Goal: Transaction & Acquisition: Purchase product/service

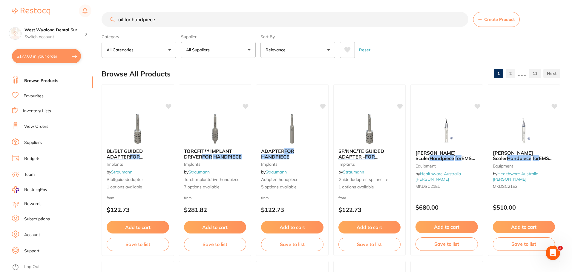
drag, startPoint x: 174, startPoint y: 19, endPoint x: 103, endPoint y: 15, distance: 71.8
click at [103, 15] on input "oil for handpiece" at bounding box center [285, 19] width 367 height 15
type input "v"
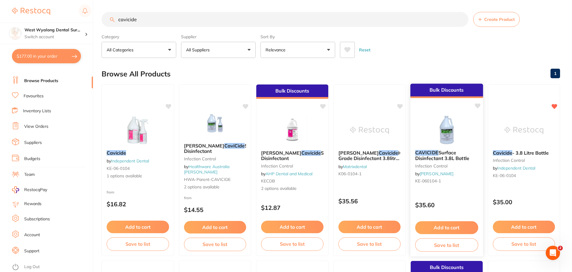
type input "cavicide"
click at [424, 227] on button "Add to cart" at bounding box center [446, 227] width 63 height 13
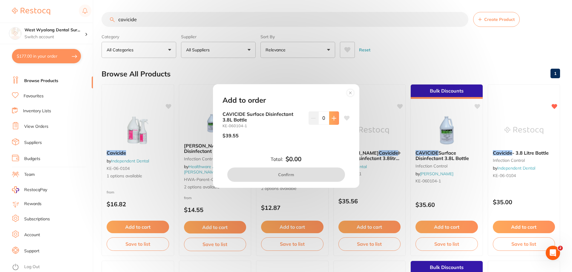
click at [333, 121] on button at bounding box center [334, 117] width 10 height 13
type input "1"
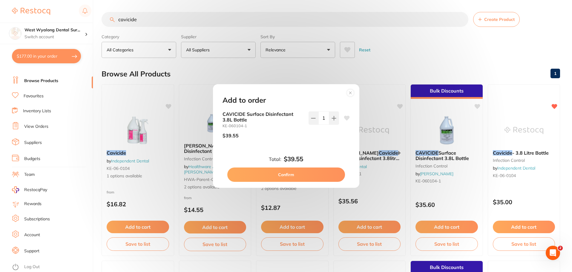
click at [293, 175] on button "Confirm" at bounding box center [286, 175] width 118 height 14
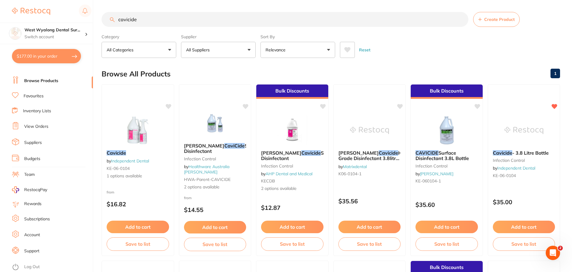
click at [51, 56] on button "$177.00 in your order" at bounding box center [46, 56] width 69 height 14
checkbox input "true"
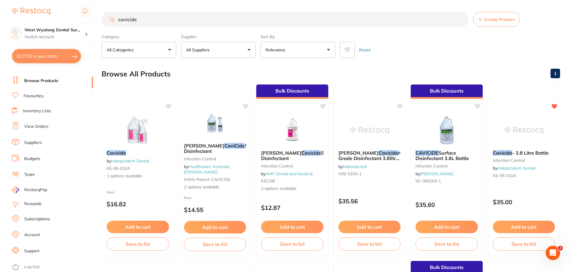
checkbox input "true"
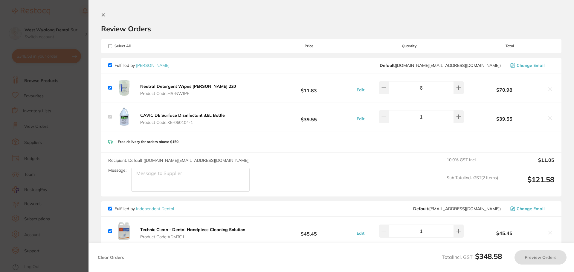
checkbox input "true"
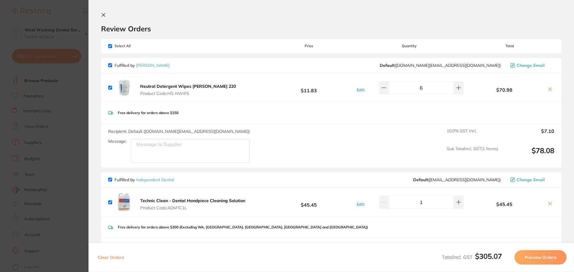
click at [104, 16] on icon at bounding box center [103, 14] width 3 height 3
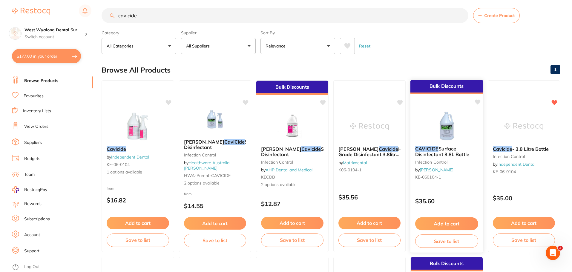
click at [446, 223] on button "Add to cart" at bounding box center [446, 223] width 63 height 13
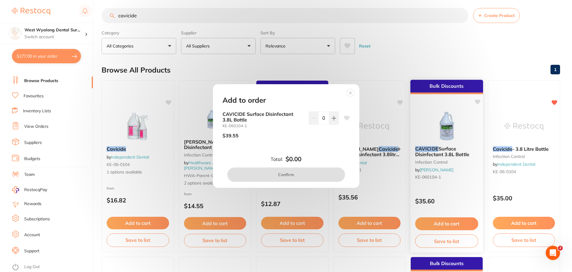
scroll to position [0, 0]
click at [344, 120] on icon at bounding box center [347, 118] width 6 height 5
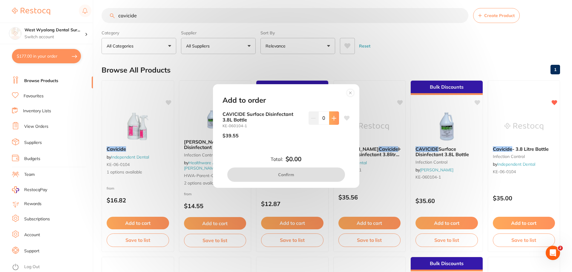
click at [332, 120] on icon at bounding box center [334, 118] width 5 height 5
type input "2"
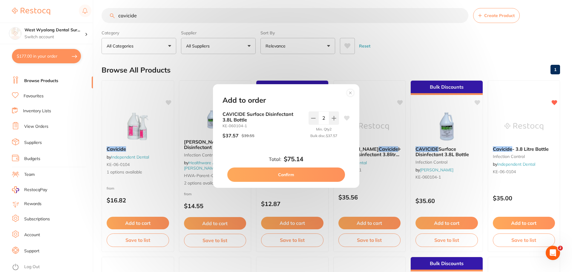
click at [290, 177] on button "Confirm" at bounding box center [286, 175] width 118 height 14
checkbox input "false"
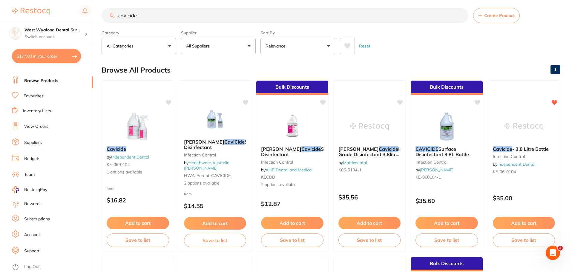
click at [33, 57] on button "$177.00 in your order" at bounding box center [46, 56] width 69 height 14
checkbox input "true"
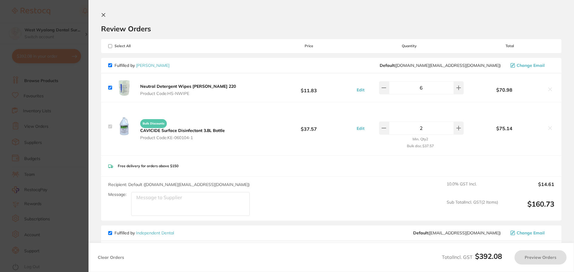
checkbox input "true"
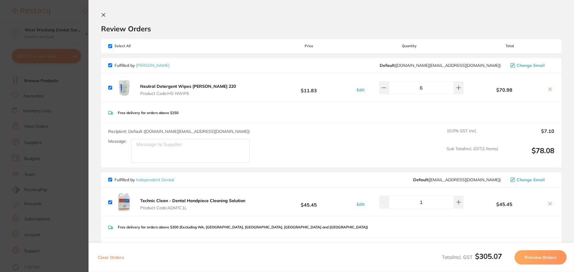
click at [103, 16] on icon at bounding box center [103, 15] width 5 height 5
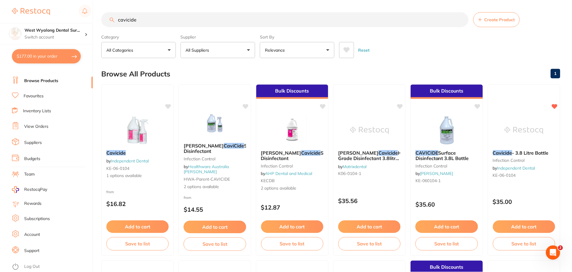
scroll to position [4, 0]
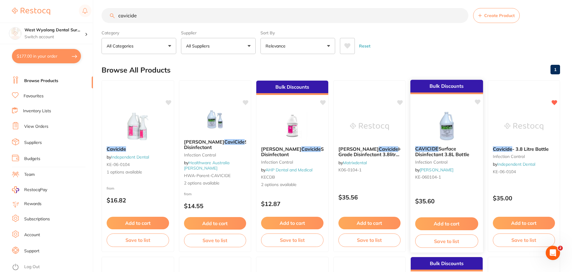
click at [440, 243] on button "Save to list" at bounding box center [446, 241] width 63 height 13
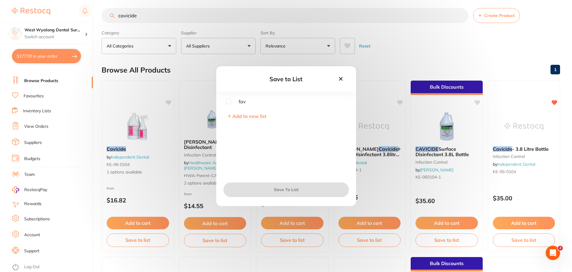
click at [343, 82] on button at bounding box center [341, 79] width 10 height 8
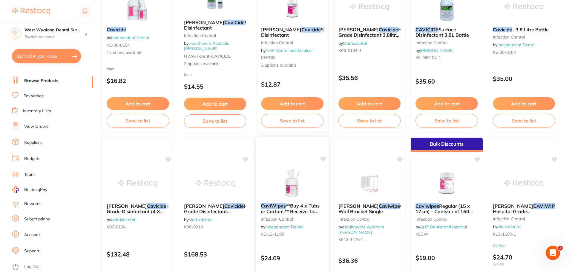
scroll to position [0, 0]
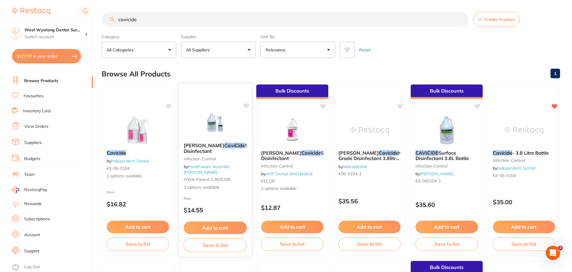
click at [203, 228] on button "Add to cart" at bounding box center [214, 228] width 63 height 13
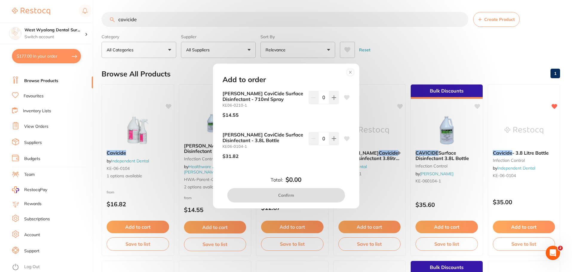
click at [352, 73] on circle at bounding box center [350, 72] width 7 height 7
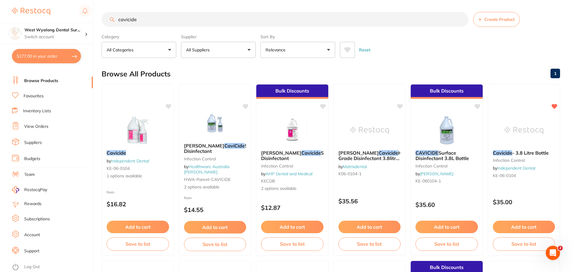
click at [74, 55] on button "$177.00 in your order" at bounding box center [46, 56] width 69 height 14
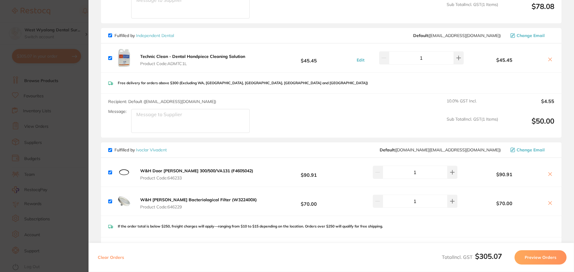
scroll to position [149, 0]
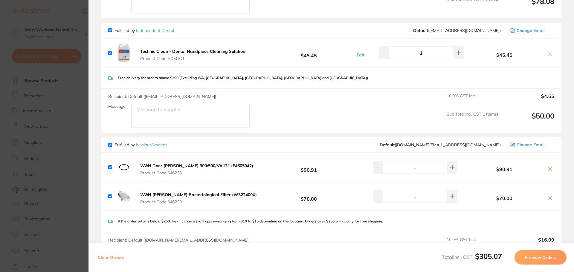
click at [540, 257] on button "Preview Orders" at bounding box center [540, 257] width 52 height 14
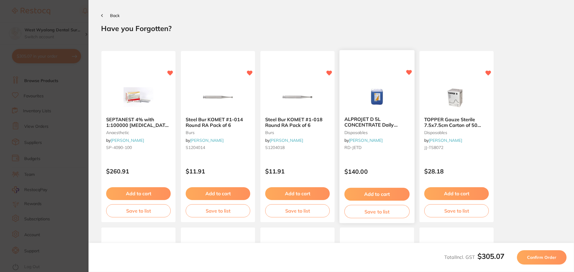
scroll to position [0, 0]
click at [118, 17] on span "Back" at bounding box center [115, 15] width 10 height 5
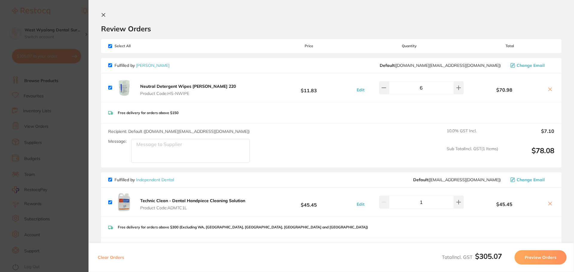
click at [104, 18] on button at bounding box center [104, 16] width 7 height 6
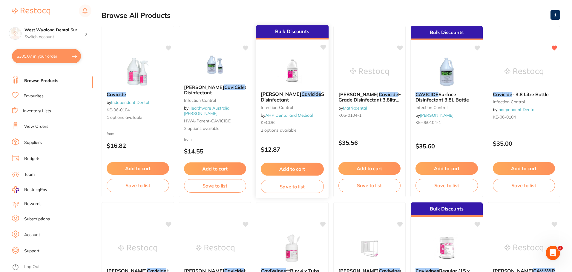
scroll to position [60, 0]
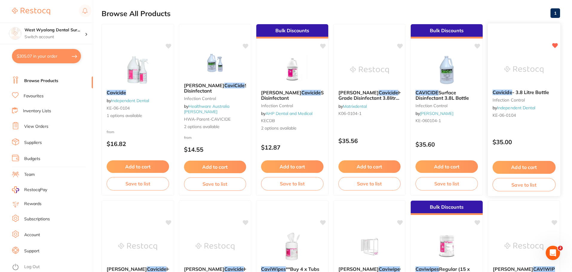
click at [520, 95] on span "- 3.8 Litre Bottle" at bounding box center [530, 92] width 37 height 6
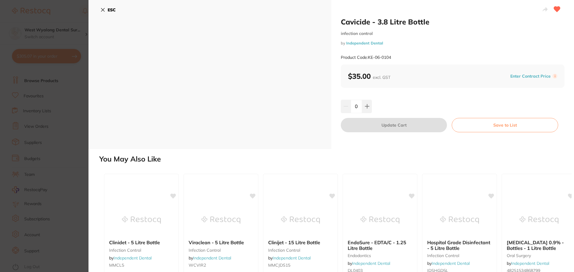
click at [100, 10] on div "ESC" at bounding box center [209, 74] width 243 height 149
click at [105, 9] on icon at bounding box center [102, 9] width 5 height 5
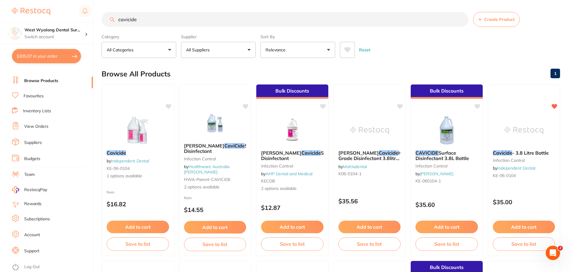
click at [34, 98] on link "Favourites" at bounding box center [34, 96] width 20 height 6
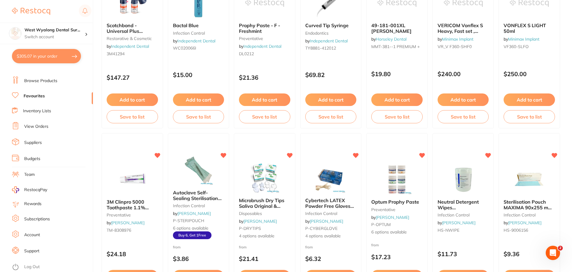
scroll to position [460, 0]
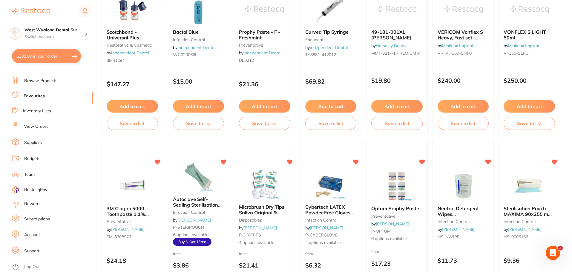
checkbox input "false"
